Goal: Browse casually

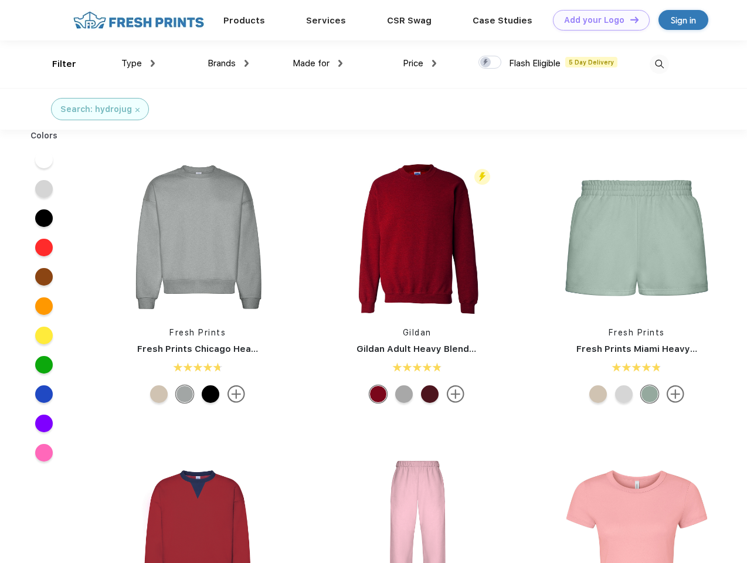
scroll to position [1, 0]
click at [597, 20] on link "Add your Logo Design Tool" at bounding box center [601, 20] width 97 height 21
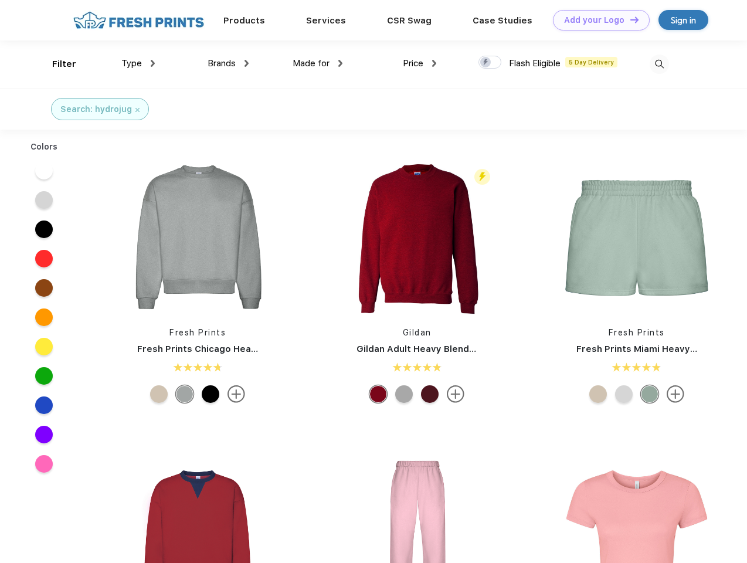
click at [0, 0] on div "Design Tool" at bounding box center [0, 0] width 0 height 0
click at [629, 19] on link "Add your Logo Design Tool" at bounding box center [601, 20] width 97 height 21
click at [56, 64] on div "Filter" at bounding box center [64, 63] width 24 height 13
click at [138, 63] on span "Type" at bounding box center [131, 63] width 21 height 11
click at [228, 63] on span "Brands" at bounding box center [222, 63] width 28 height 11
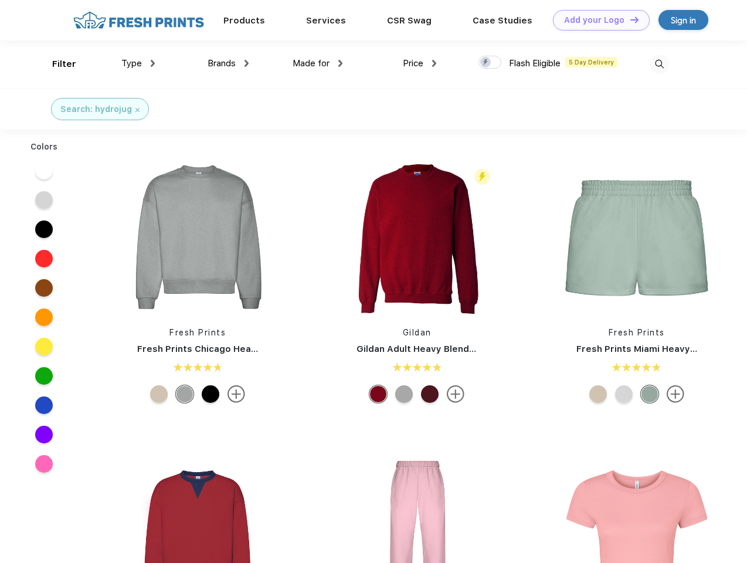
click at [318, 63] on span "Made for" at bounding box center [311, 63] width 37 height 11
click at [420, 63] on span "Price" at bounding box center [413, 63] width 21 height 11
click at [490, 63] on div at bounding box center [490, 62] width 23 height 13
click at [486, 63] on input "checkbox" at bounding box center [483, 59] width 8 height 8
click at [659, 64] on img at bounding box center [659, 64] width 19 height 19
